Goal: Task Accomplishment & Management: Use online tool/utility

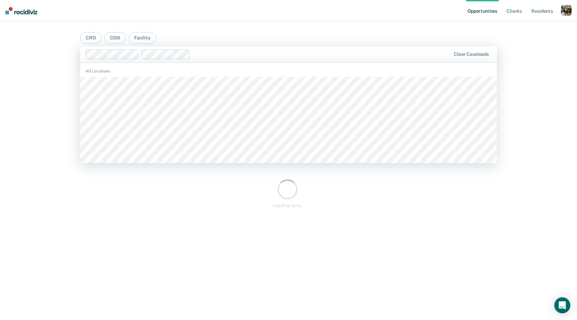
click at [260, 60] on div "Clear caseloads" at bounding box center [288, 54] width 416 height 16
type input "and"
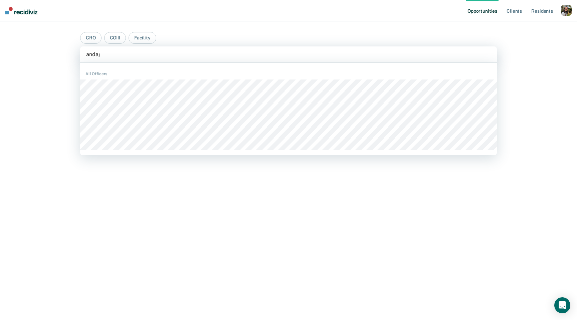
type input "andagua"
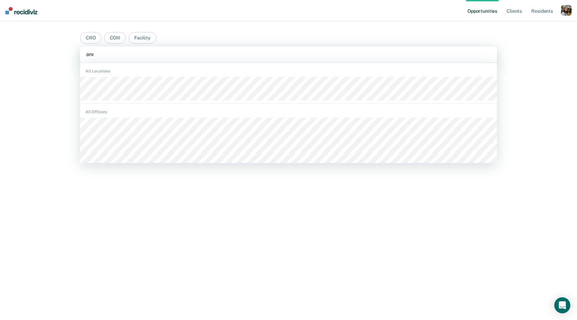
type input "andu"
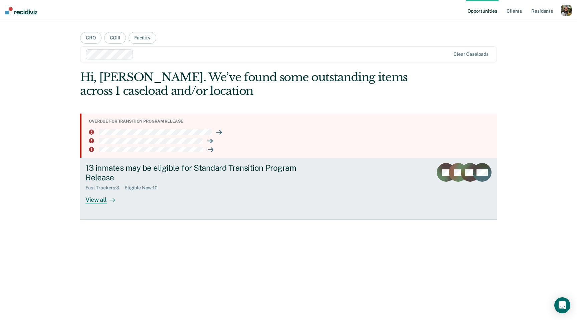
click at [226, 177] on div "13 inmates may be eligible for Standard Transition Program Release" at bounding box center [202, 172] width 234 height 19
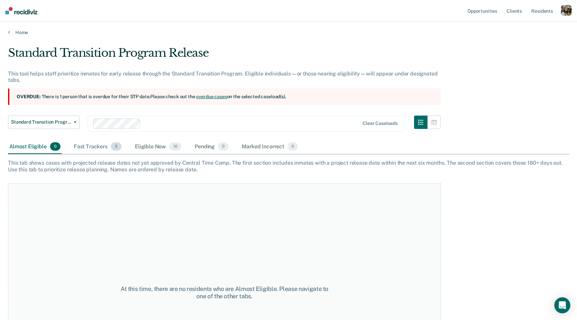
click at [109, 145] on div "Fast Trackers 3" at bounding box center [97, 146] width 50 height 15
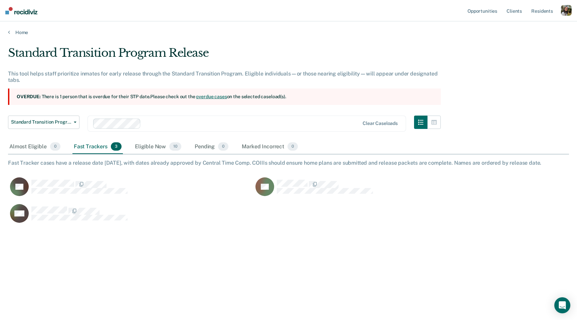
scroll to position [224, 560]
click at [145, 153] on div "Eligible Now 10" at bounding box center [157, 146] width 49 height 15
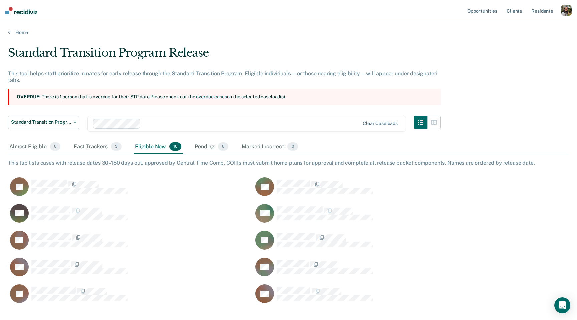
scroll to position [5, 0]
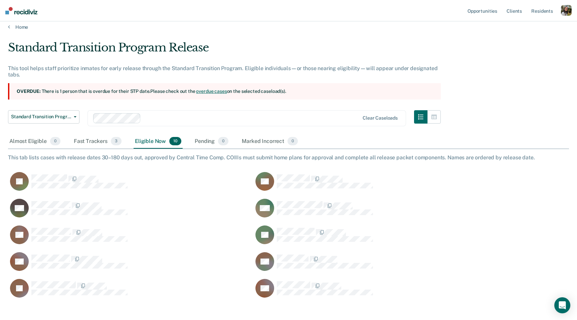
click at [224, 96] on section "Overdue: There is 1 person that is overdue for their STP date. Please check out…" at bounding box center [224, 91] width 432 height 16
click at [218, 89] on link "overdue cases" at bounding box center [211, 90] width 31 height 5
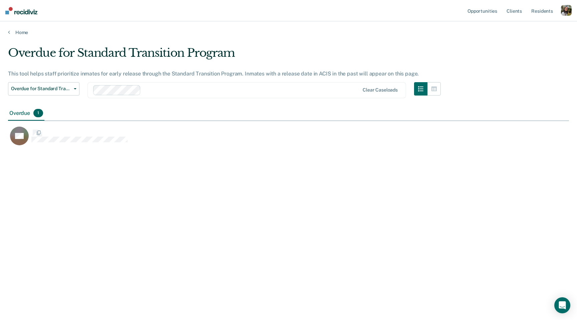
scroll to position [0, 0]
